Goal: Check status: Check status

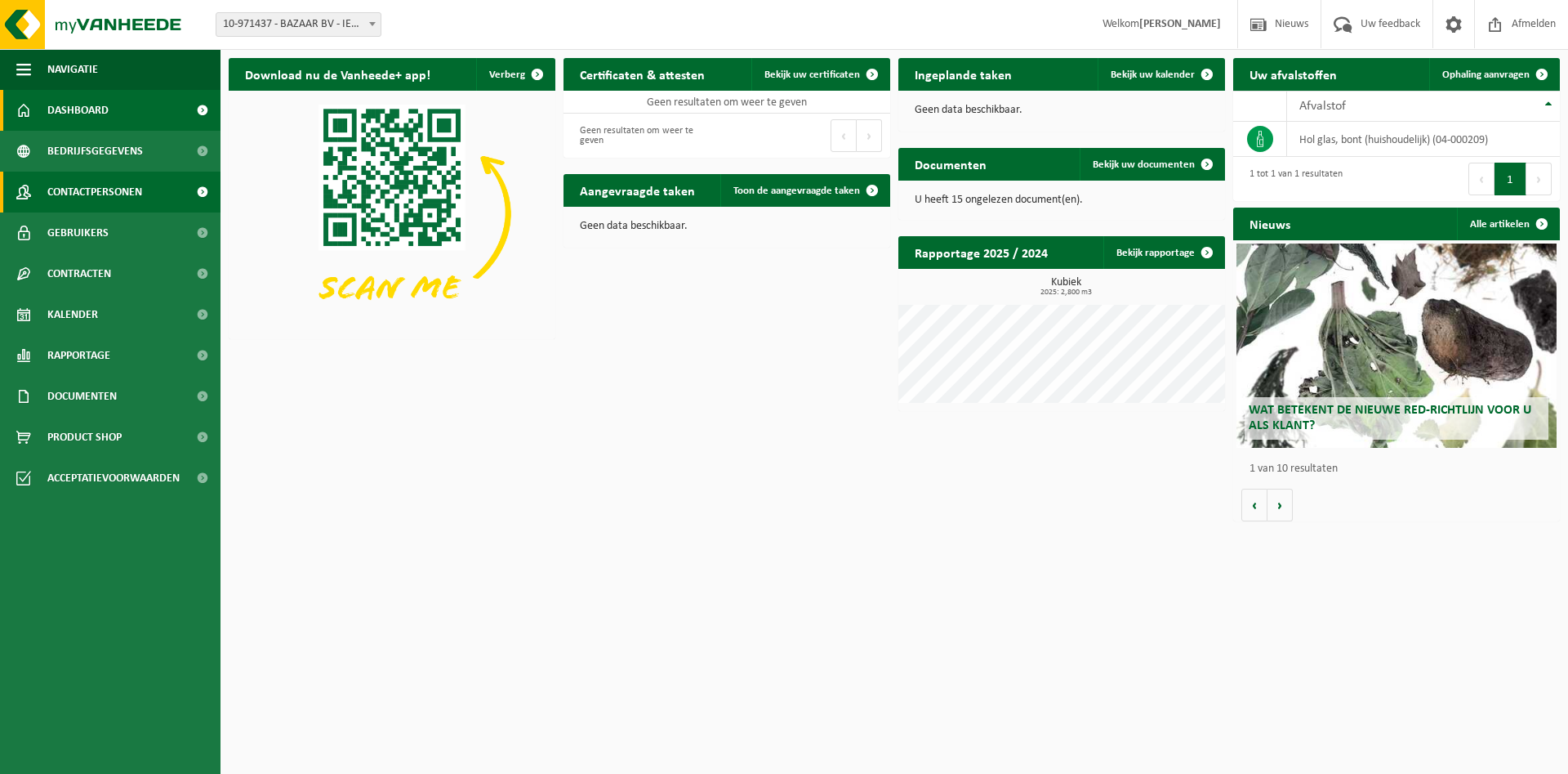
click at [206, 192] on span at bounding box center [201, 193] width 36 height 41
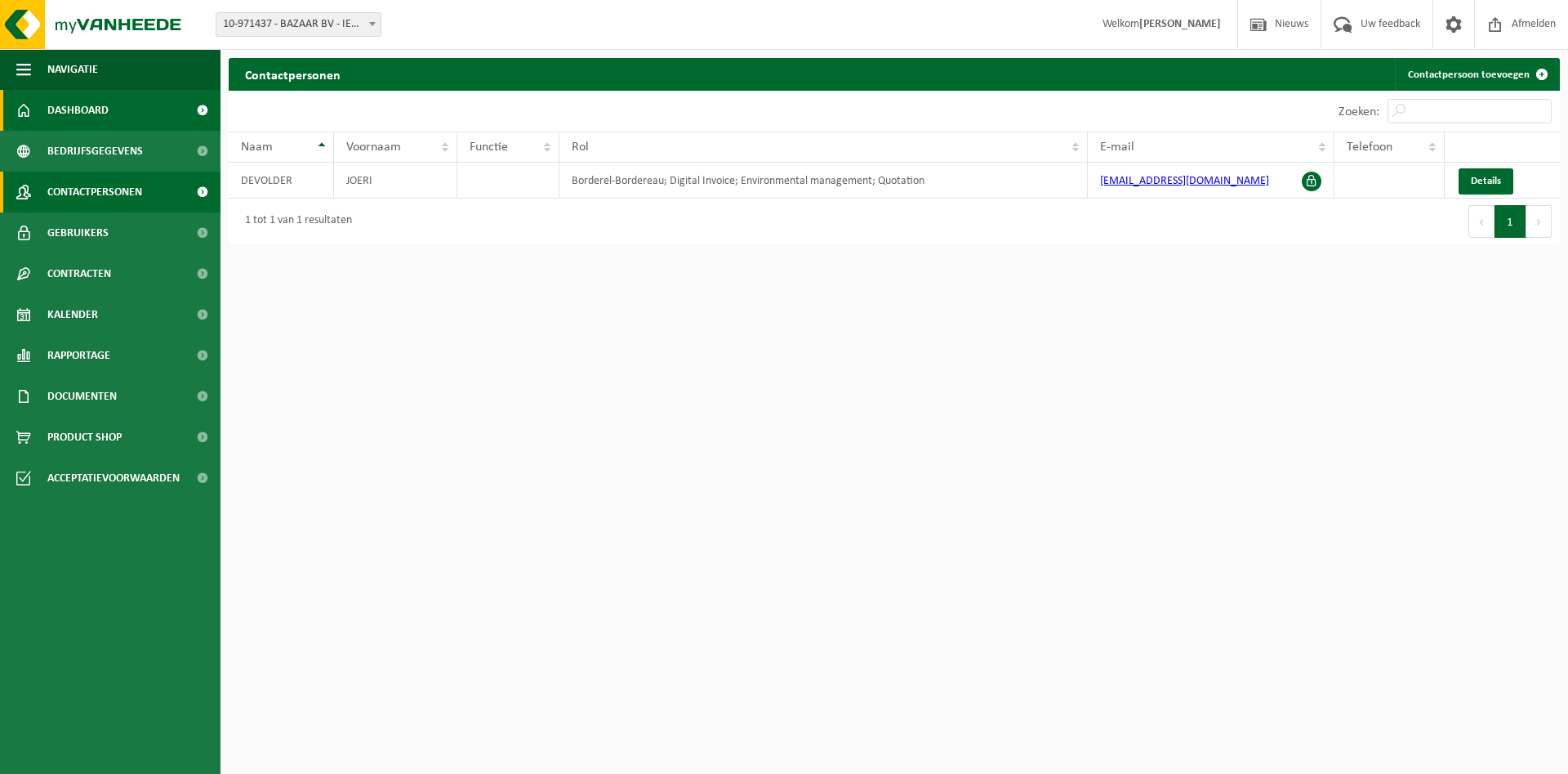
click at [135, 109] on link "Dashboard" at bounding box center [110, 110] width 221 height 41
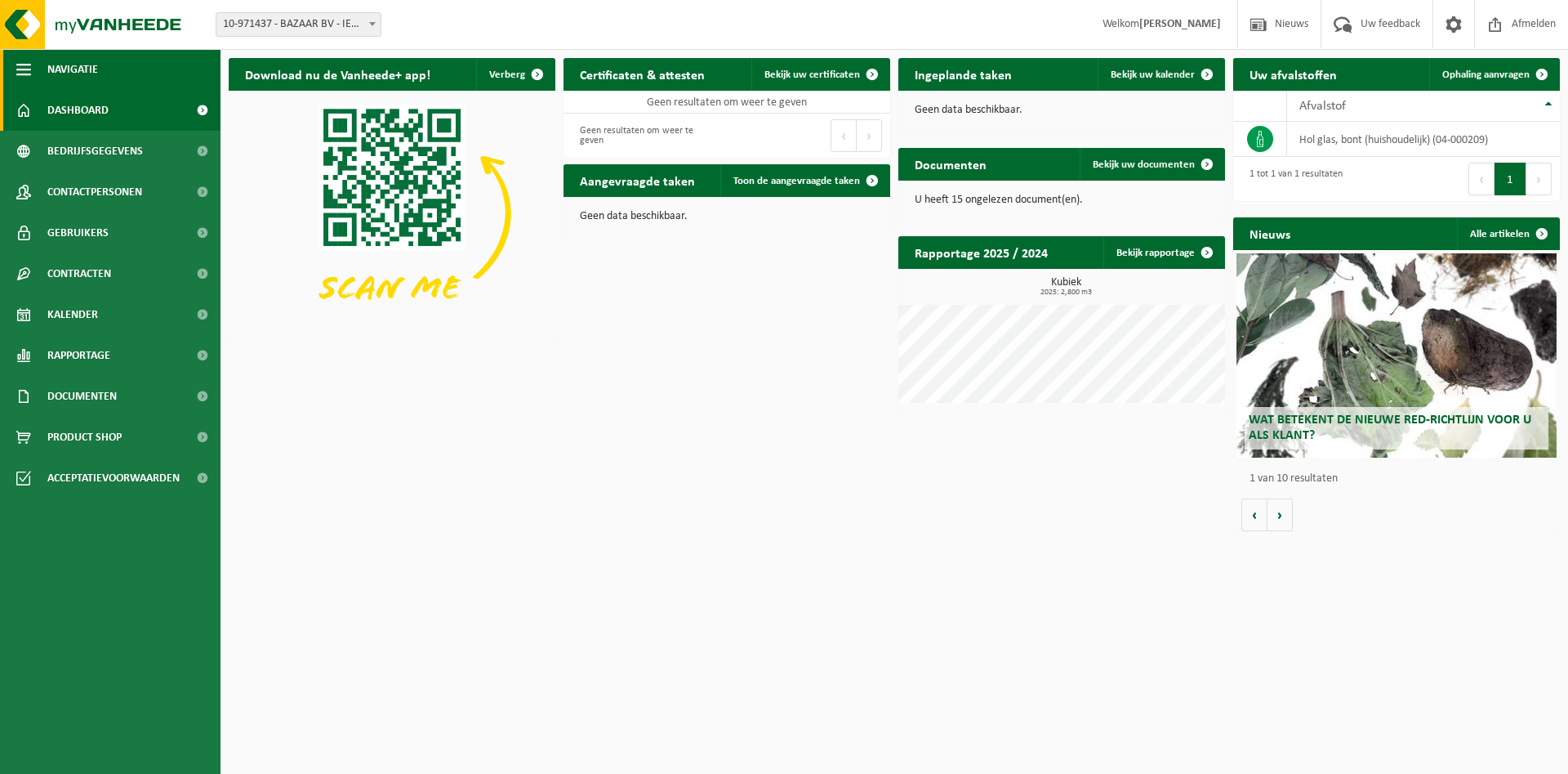
click at [101, 76] on button "Navigatie" at bounding box center [110, 70] width 221 height 41
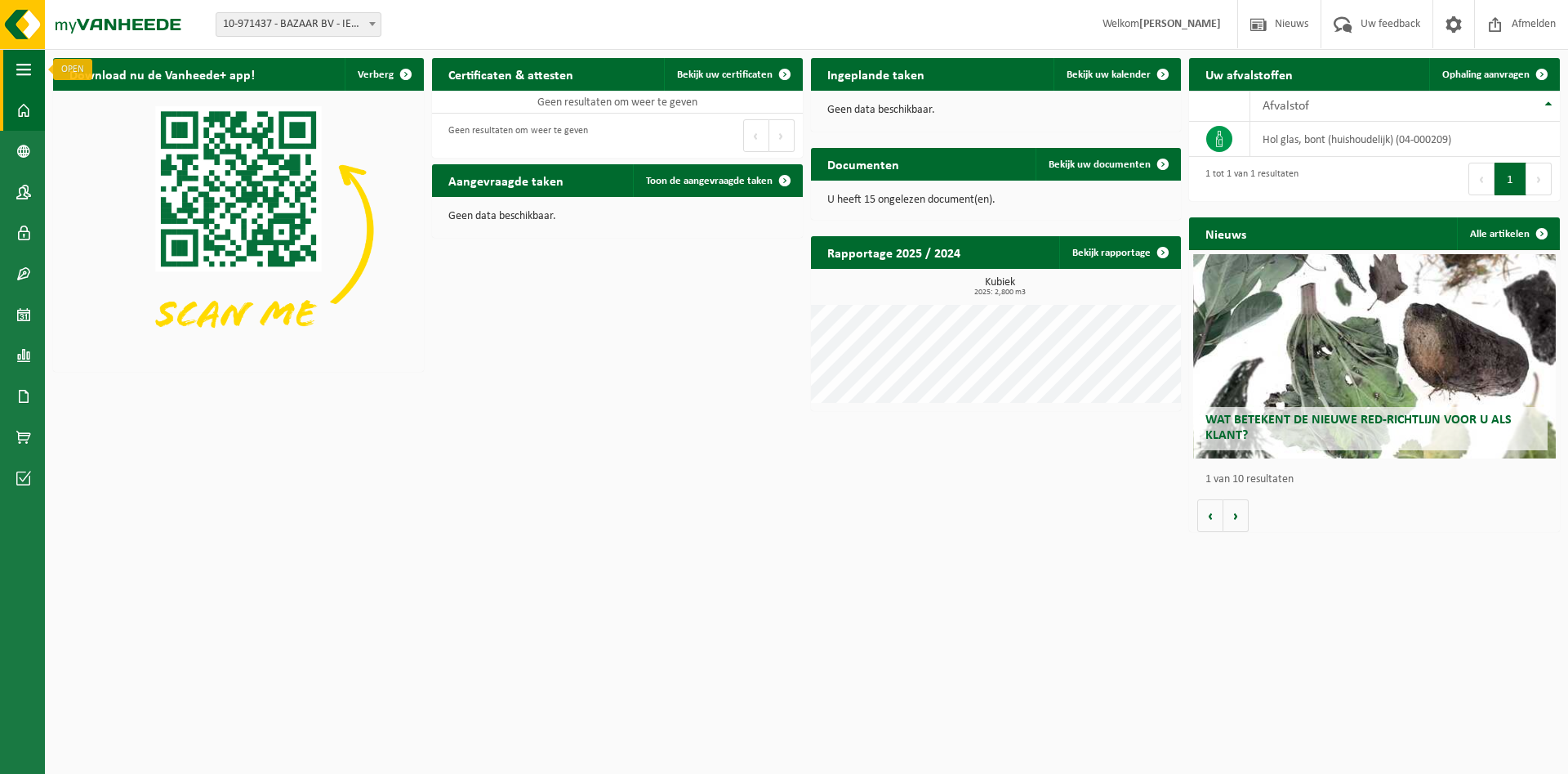
click at [27, 77] on span "button" at bounding box center [24, 70] width 15 height 41
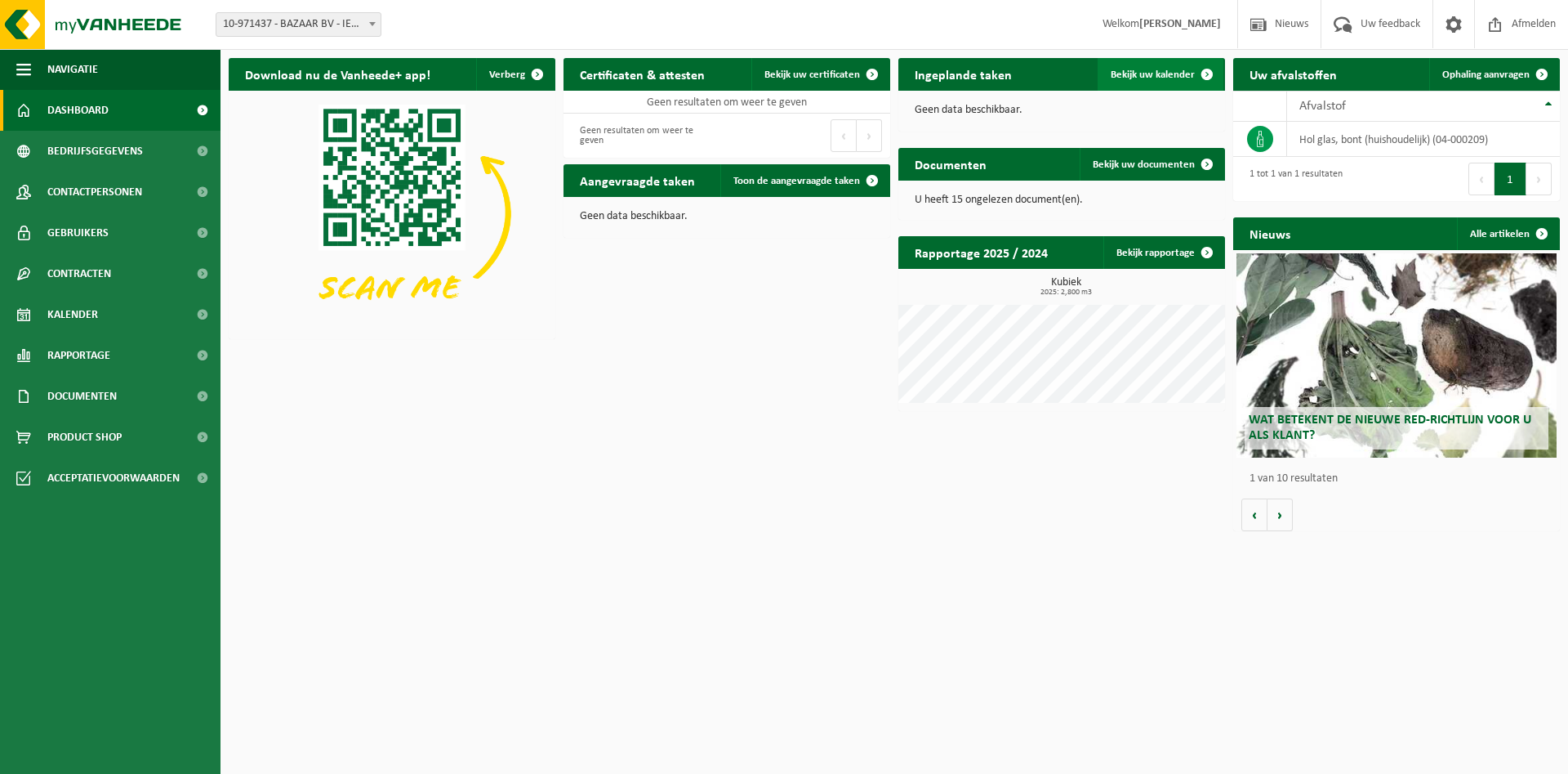
click at [1159, 78] on span "Bekijk uw kalender" at bounding box center [1153, 75] width 84 height 11
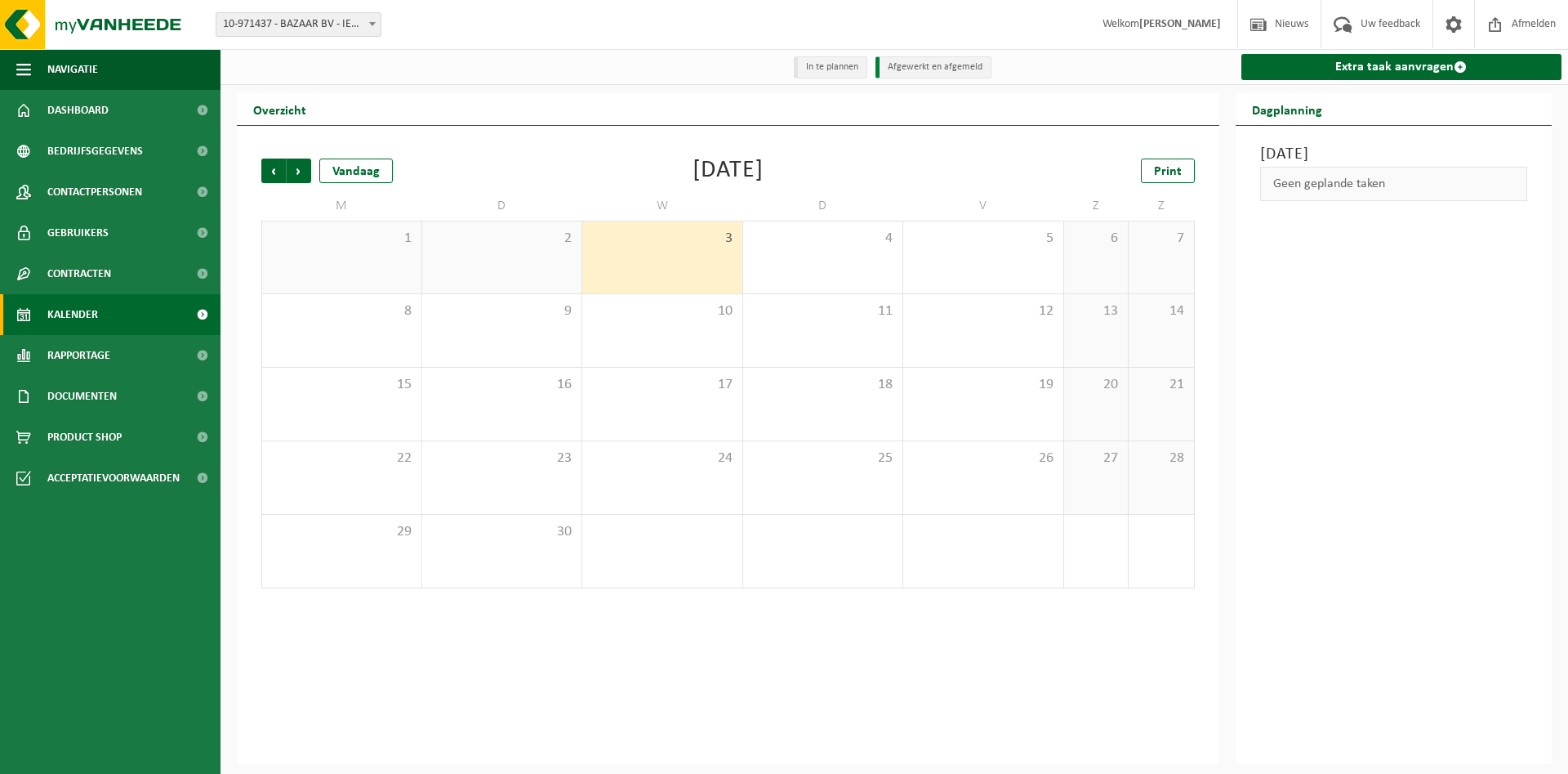
click at [539, 250] on div "2" at bounding box center [502, 256] width 160 height 72
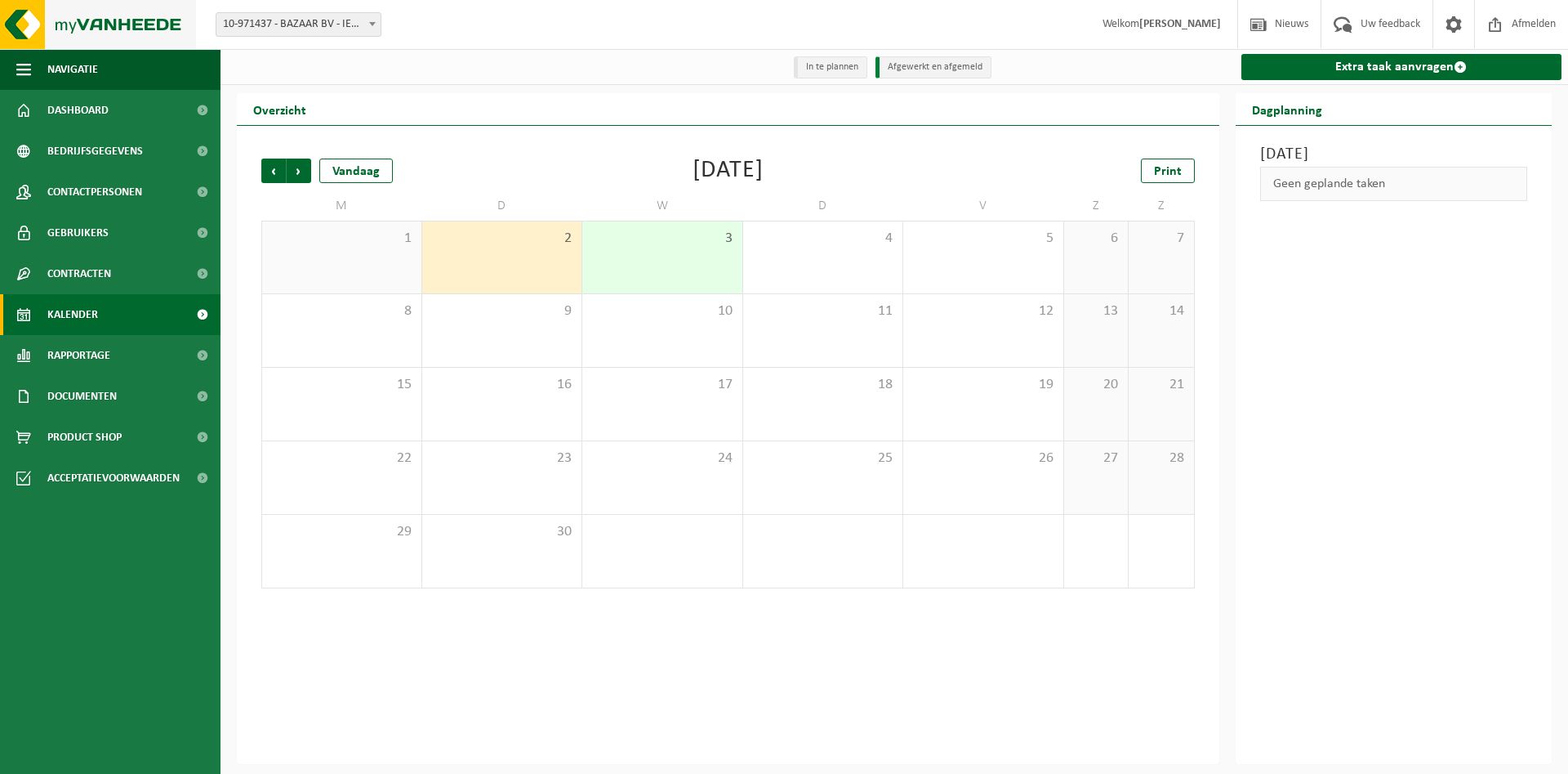
click at [89, 30] on img at bounding box center [98, 25] width 196 height 49
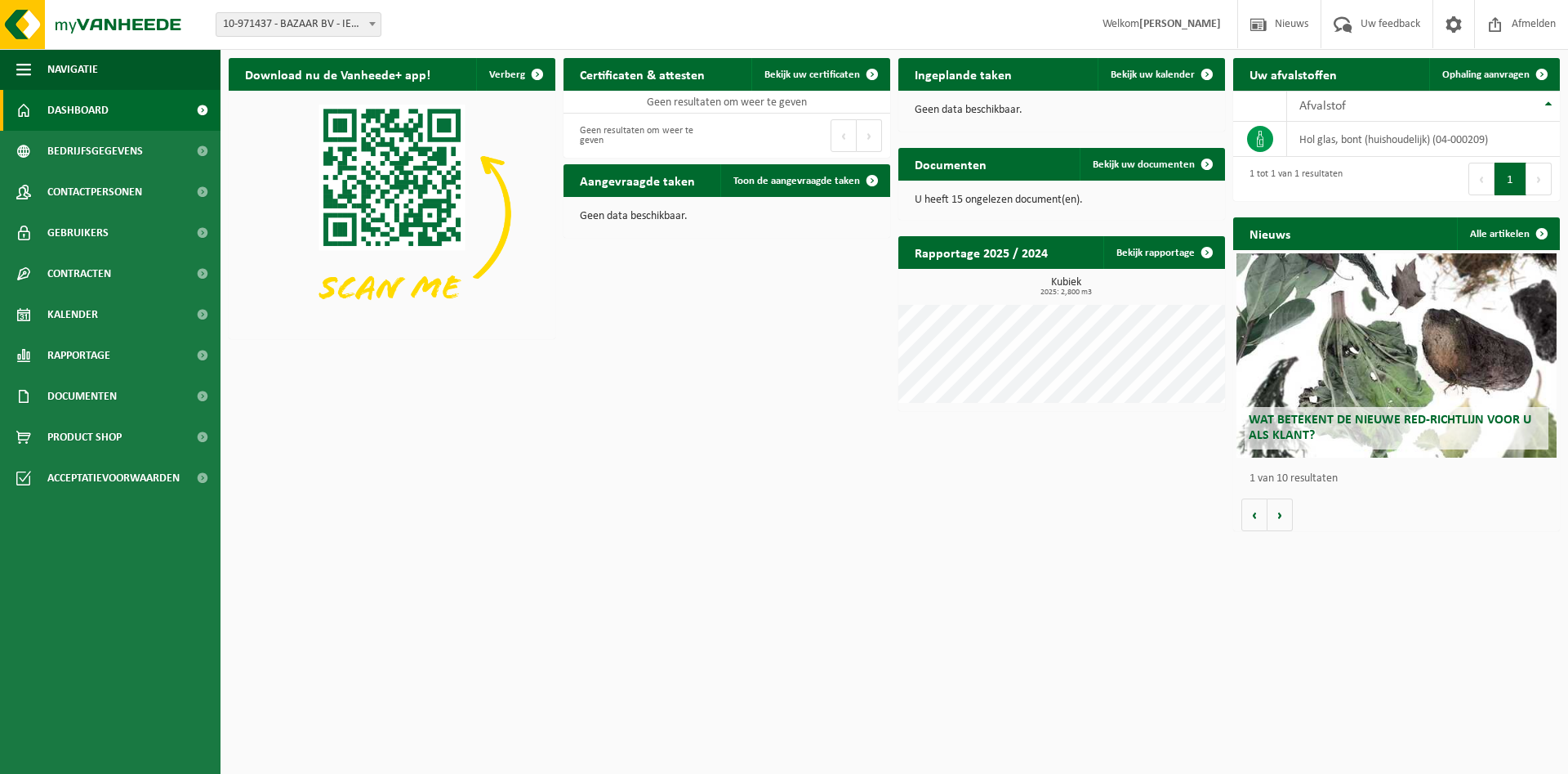
click at [78, 115] on span "Dashboard" at bounding box center [78, 110] width 61 height 41
click at [29, 31] on img at bounding box center [98, 25] width 196 height 49
click at [812, 181] on span "Toon de aangevraagde taken" at bounding box center [796, 181] width 127 height 11
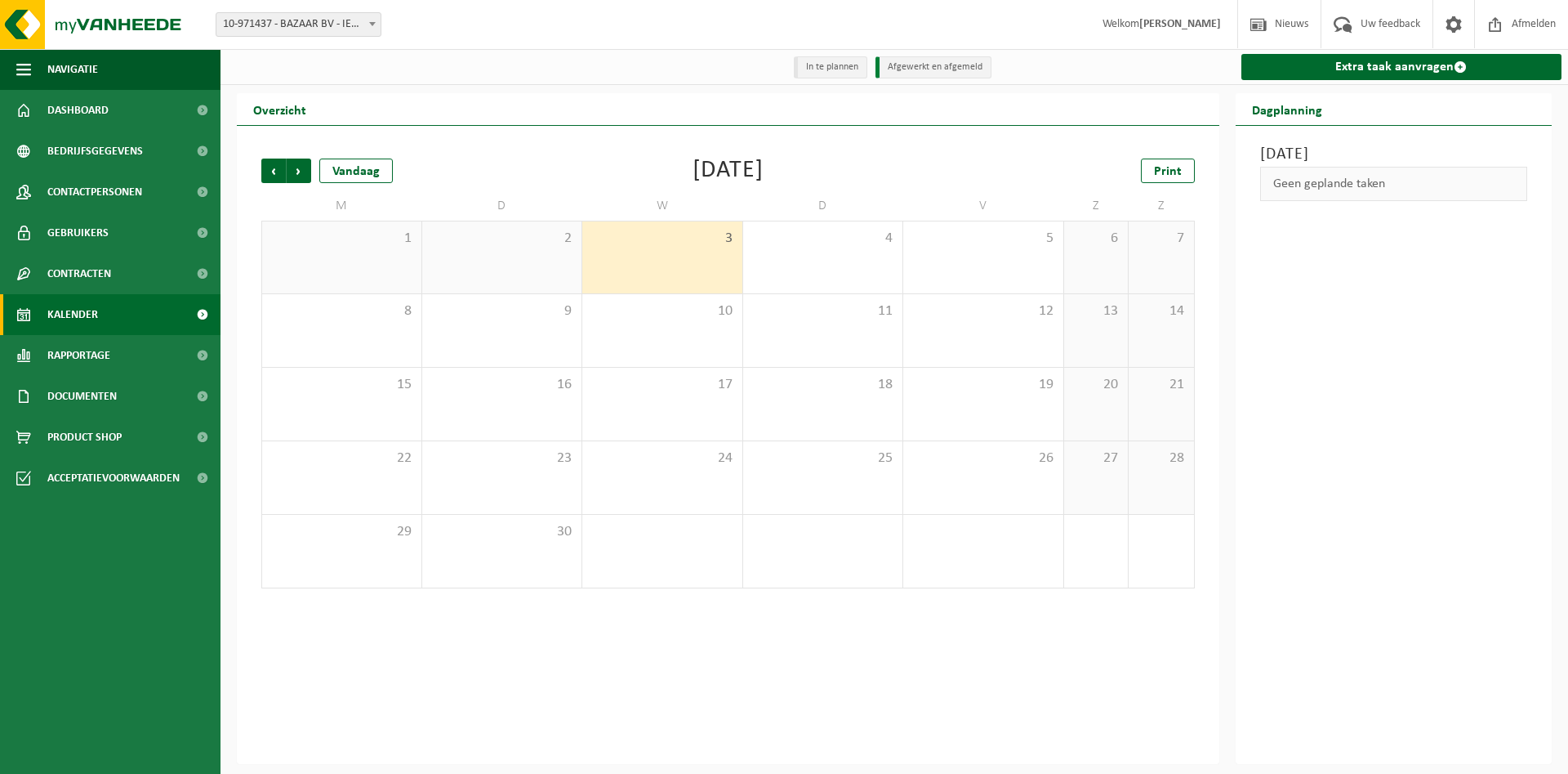
click at [525, 266] on div "2" at bounding box center [502, 256] width 160 height 72
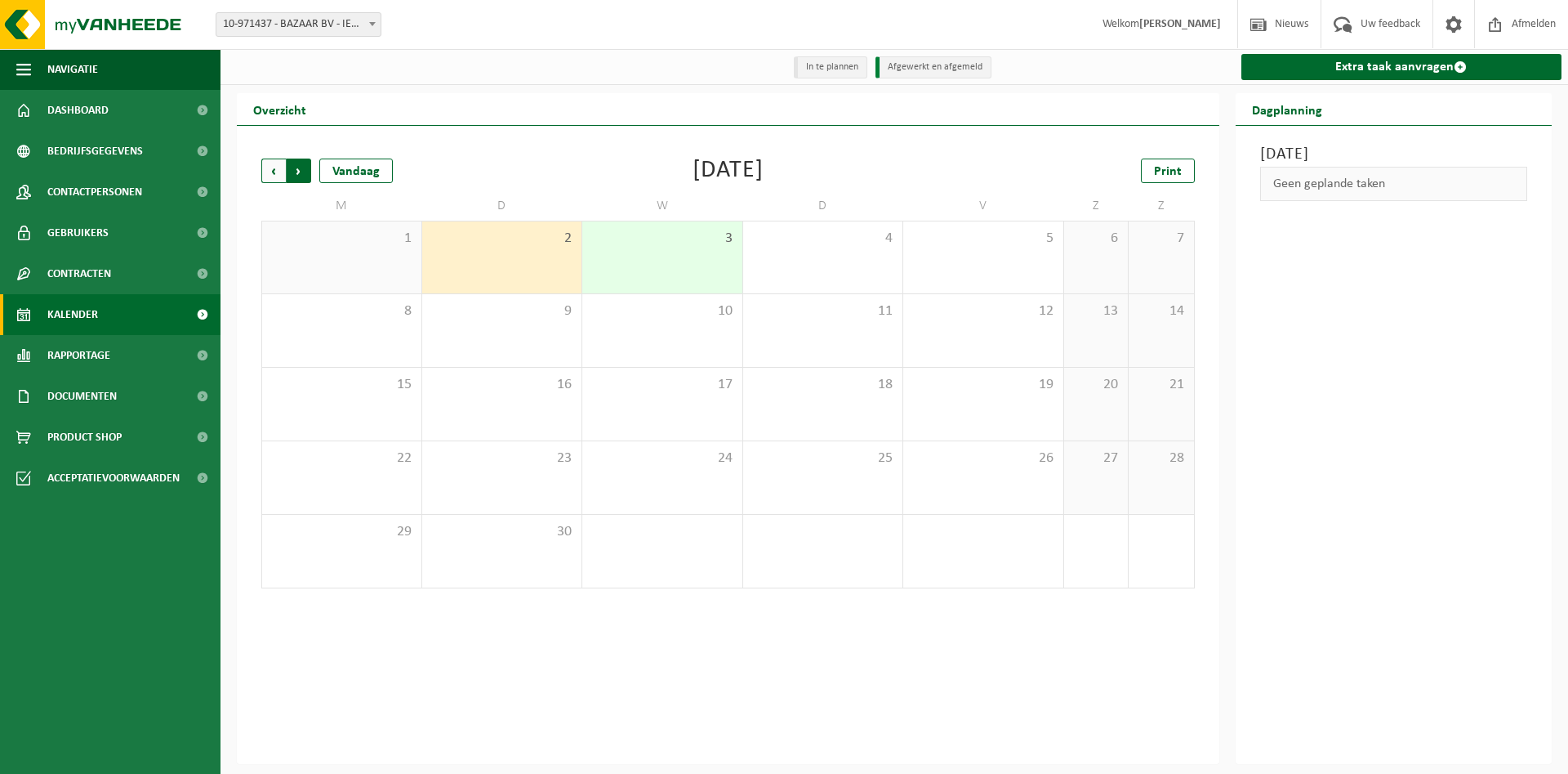
click at [269, 173] on span "Vorige" at bounding box center [273, 170] width 25 height 25
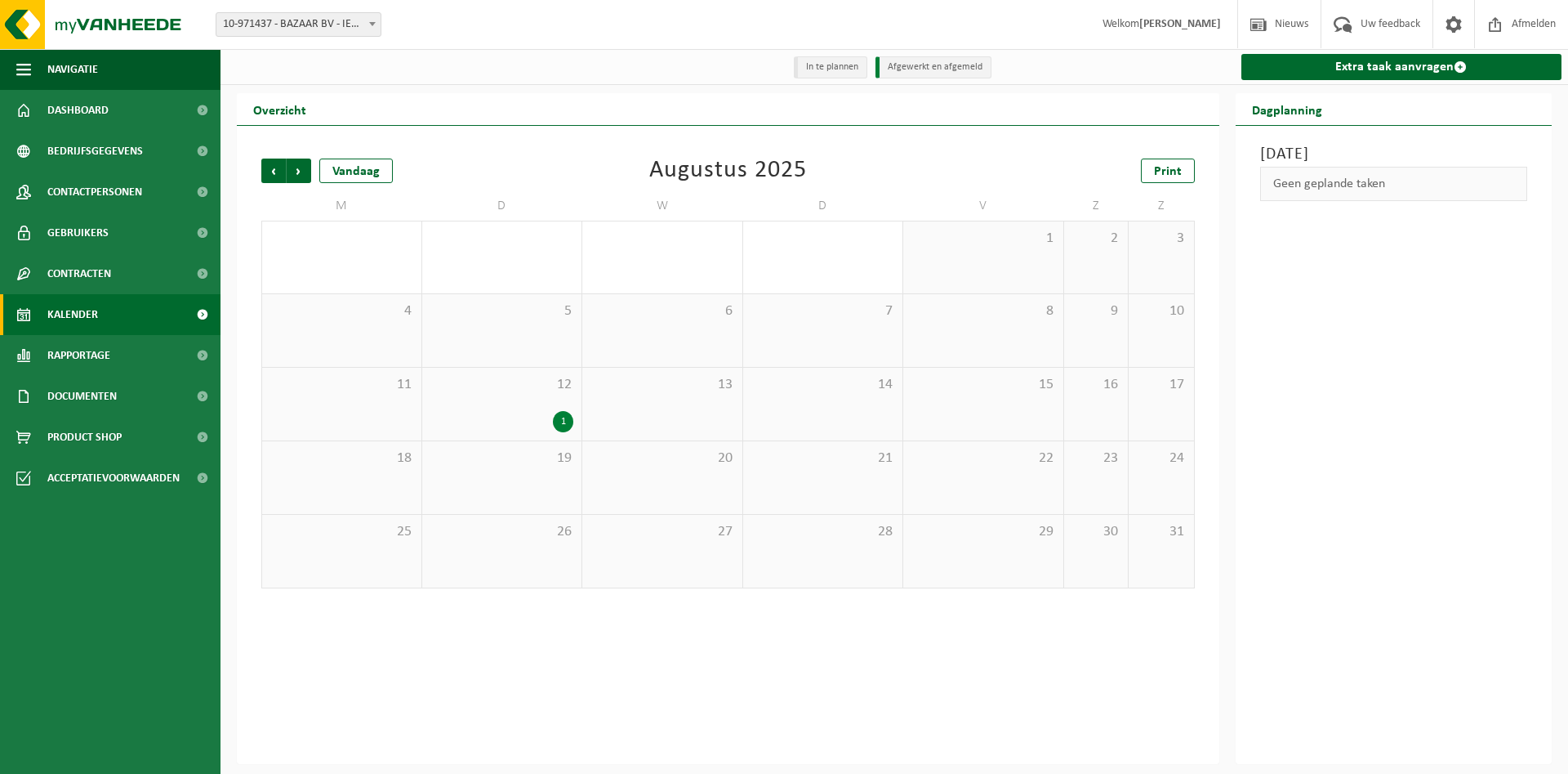
click at [494, 413] on div "1" at bounding box center [502, 421] width 143 height 22
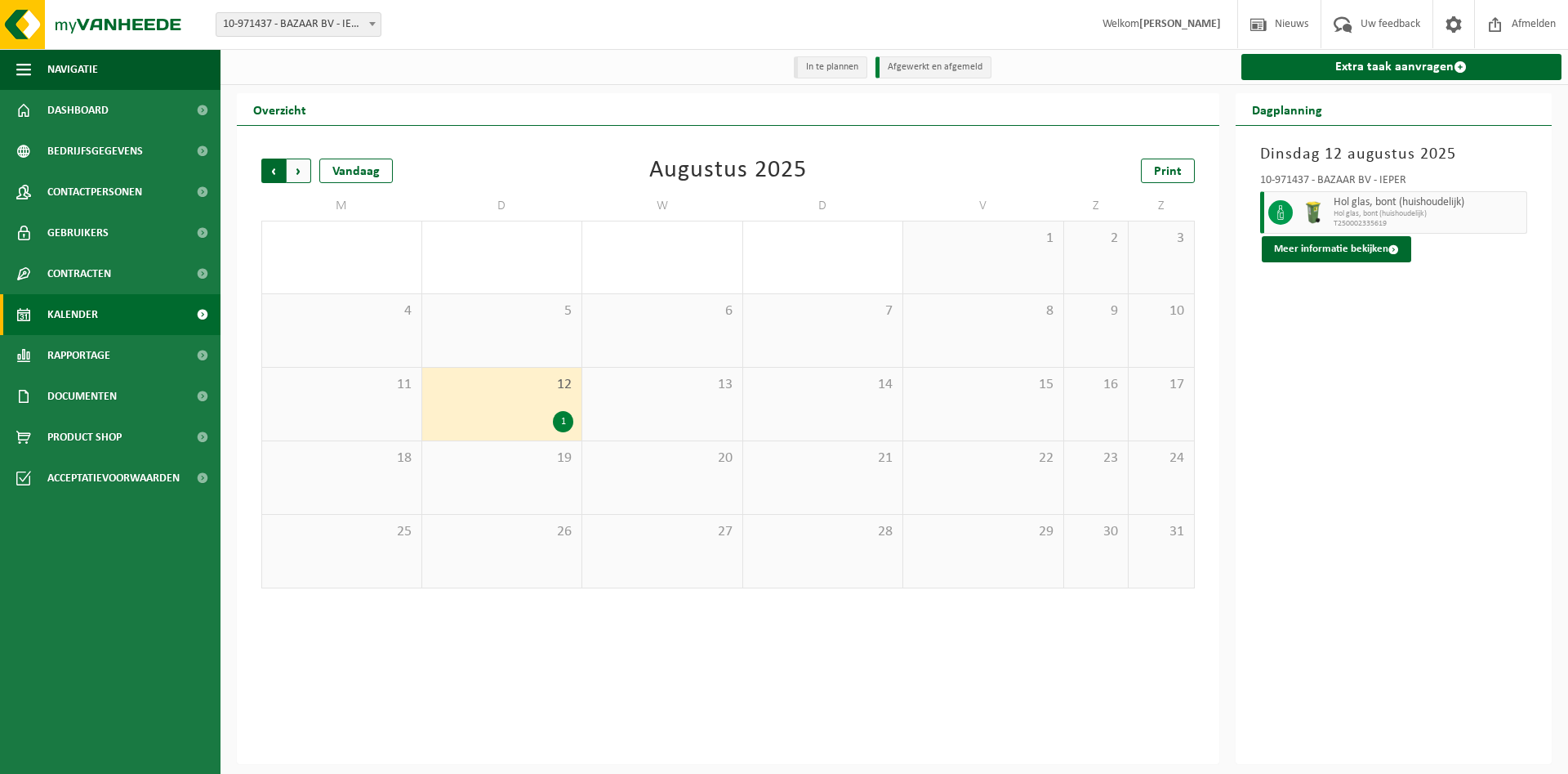
click at [298, 177] on span "Volgende" at bounding box center [298, 170] width 25 height 25
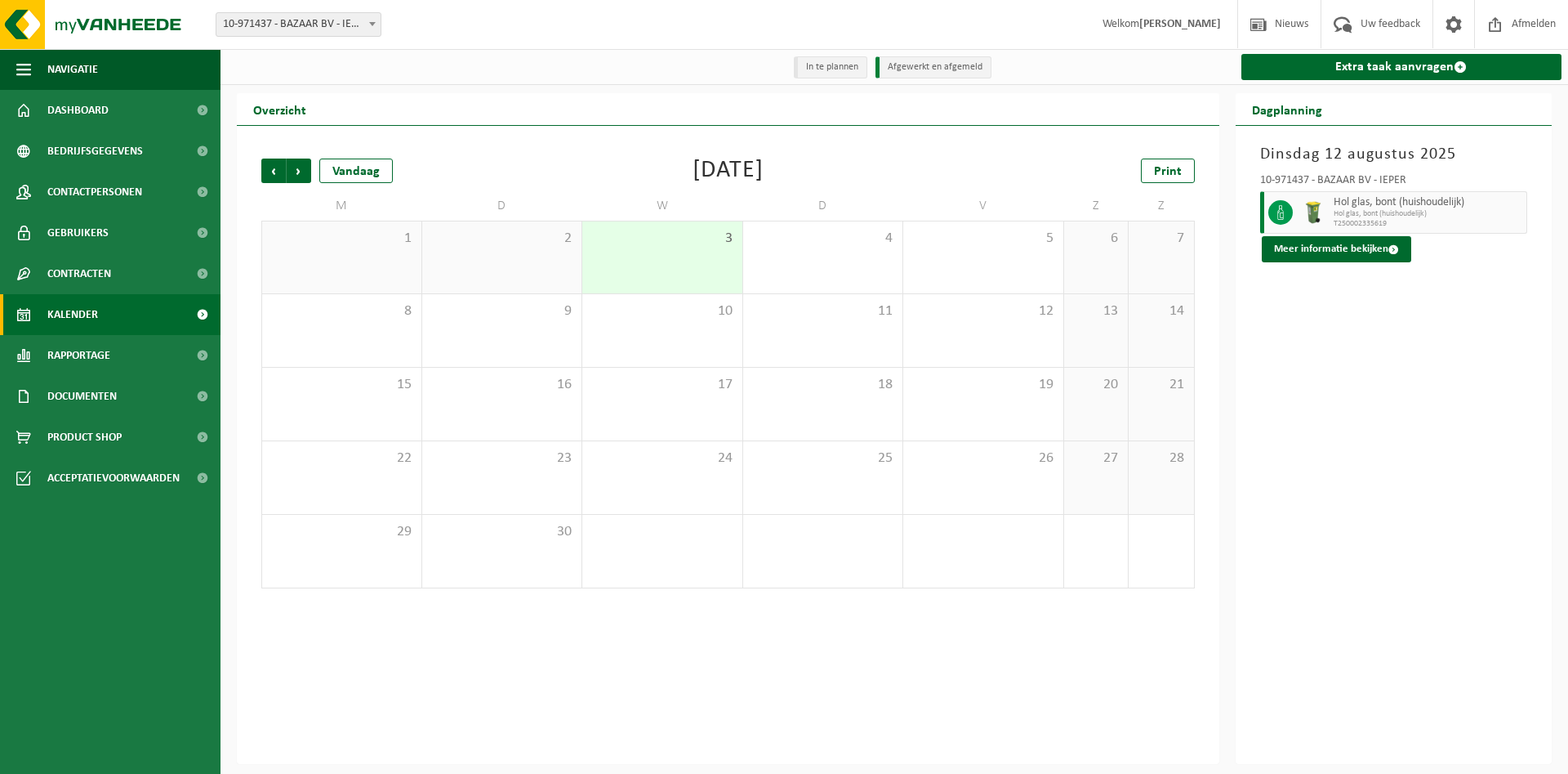
click at [510, 272] on div "2" at bounding box center [502, 256] width 160 height 72
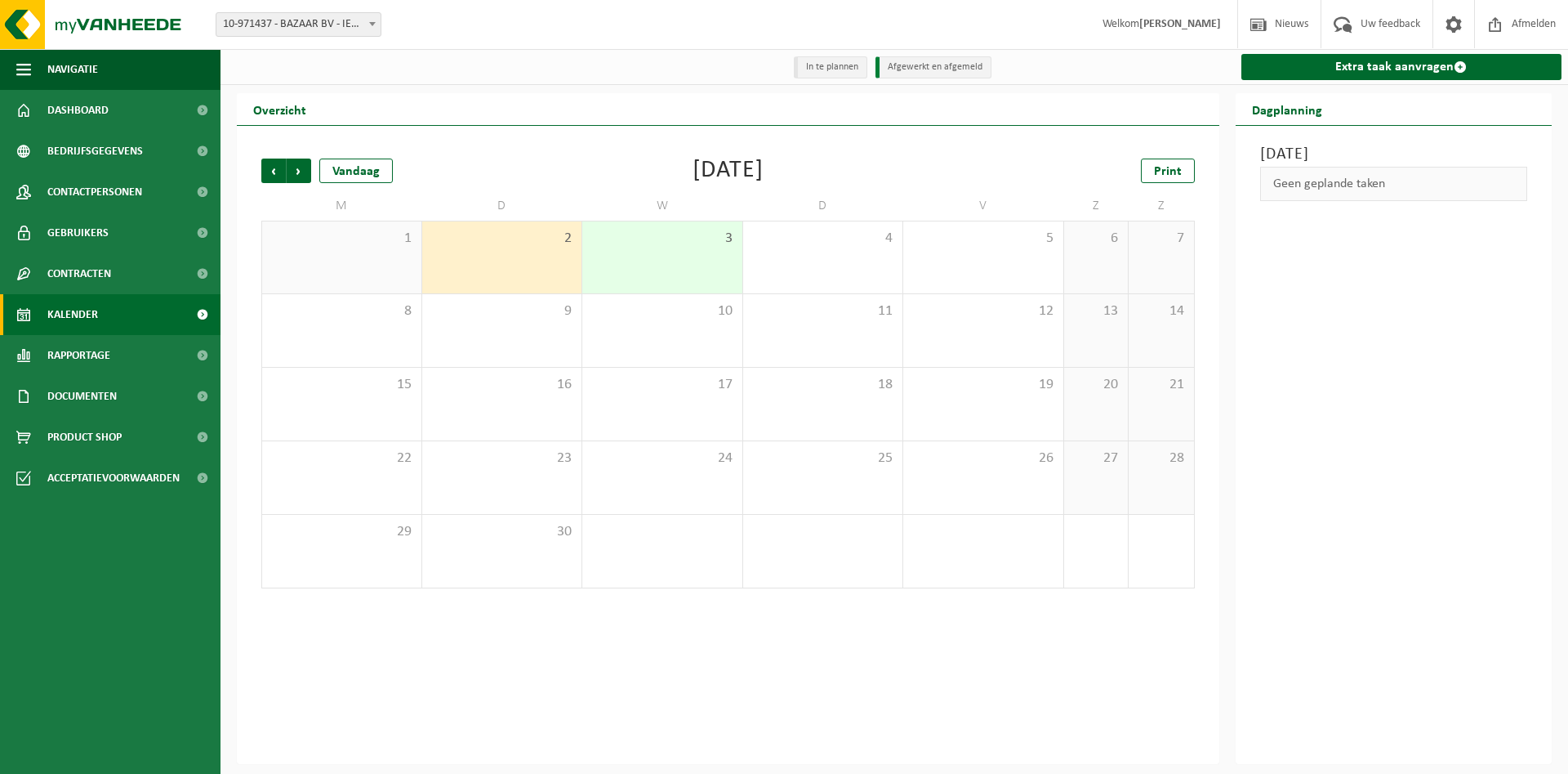
click at [521, 259] on div "2" at bounding box center [502, 256] width 160 height 72
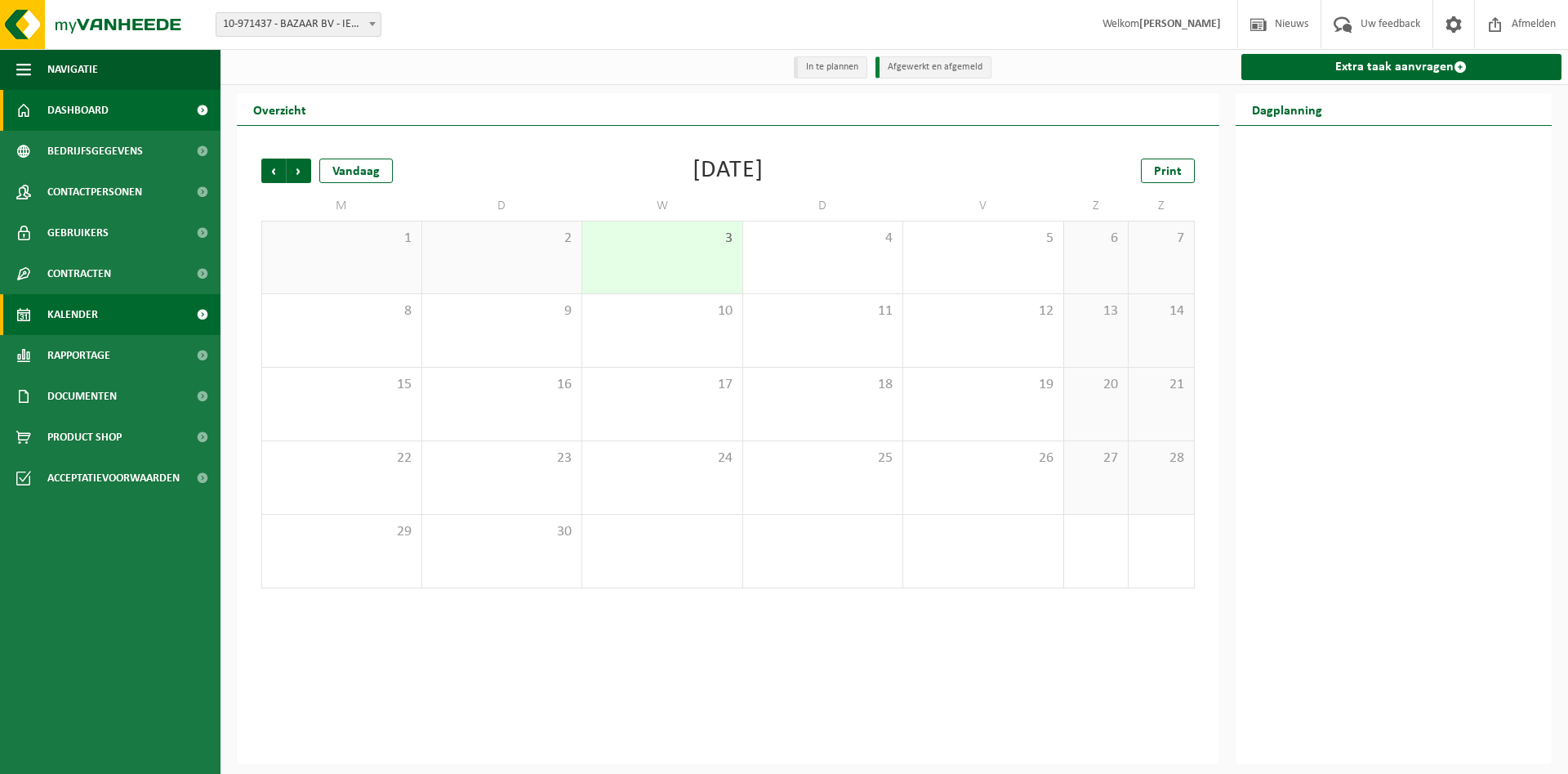
click at [75, 119] on span "Dashboard" at bounding box center [78, 110] width 61 height 41
